Goal: Understand process/instructions: Learn how to perform a task or action

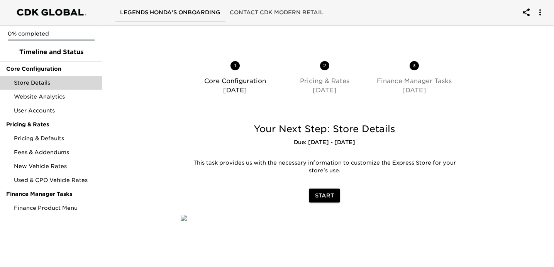
click at [51, 82] on span "Store Details" at bounding box center [55, 83] width 82 height 8
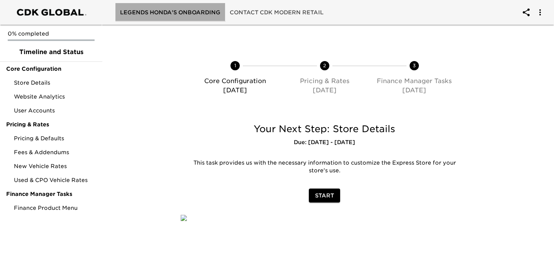
click at [178, 12] on span "Legends Honda's Onboarding" at bounding box center [170, 13] width 100 height 10
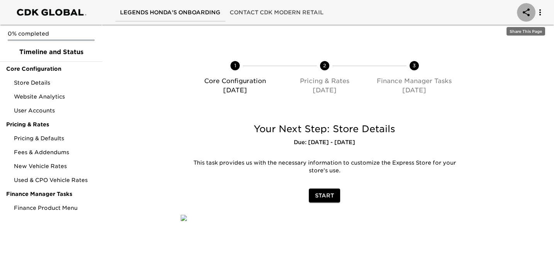
click at [527, 13] on icon "account of current user" at bounding box center [526, 12] width 9 height 9
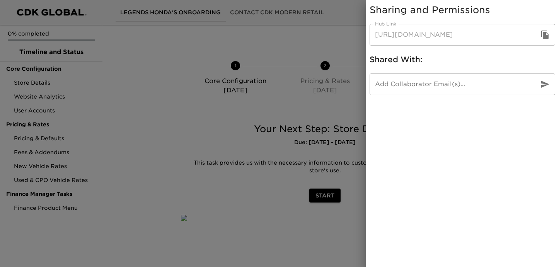
click at [540, 36] on button "button" at bounding box center [544, 34] width 19 height 19
